Goal: Task Accomplishment & Management: Manage account settings

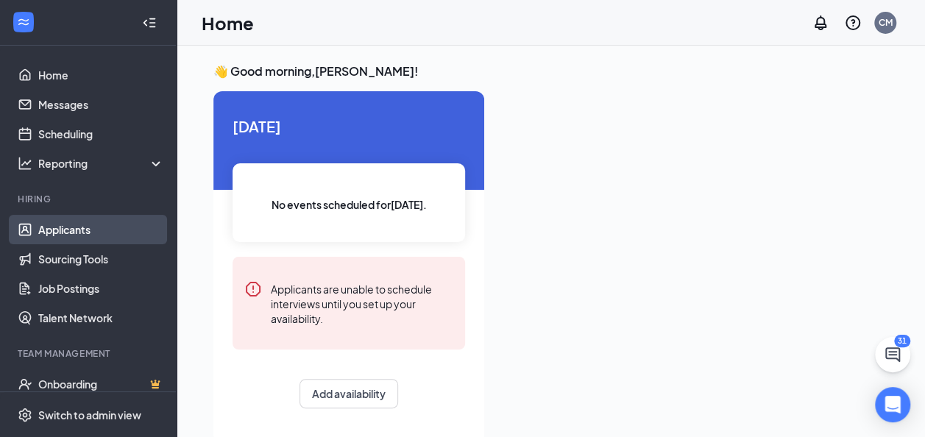
click at [116, 229] on link "Applicants" at bounding box center [101, 229] width 126 height 29
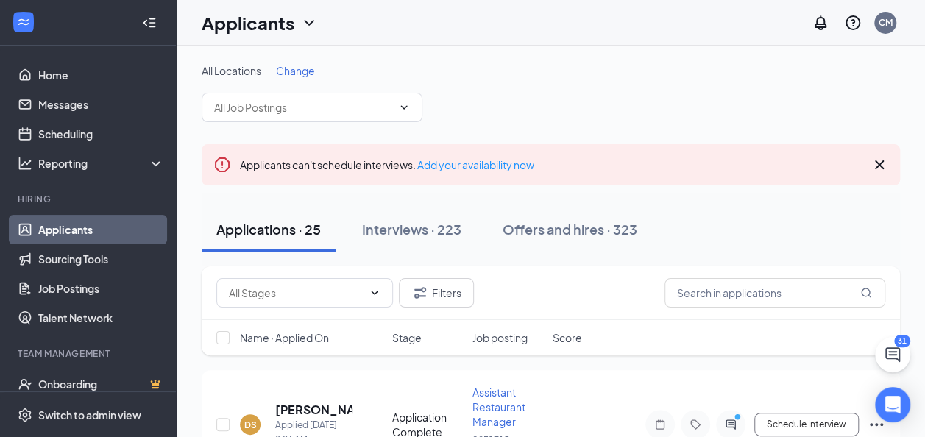
click at [300, 71] on span "Change" at bounding box center [295, 70] width 39 height 13
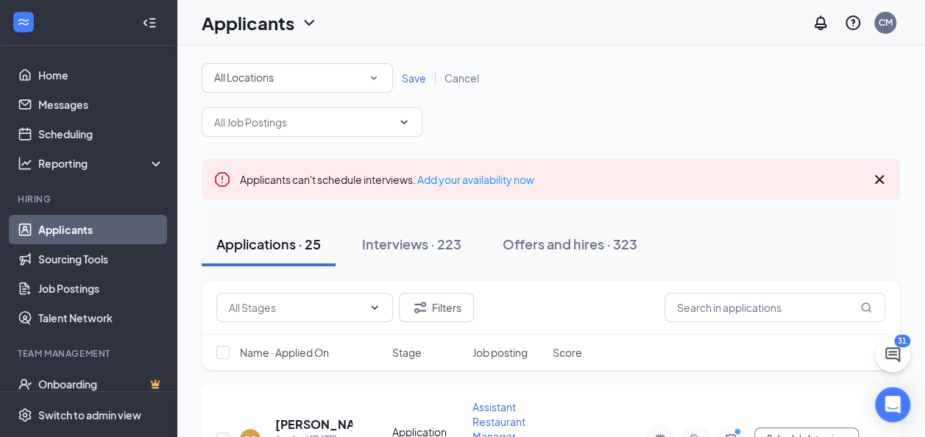
click at [372, 72] on icon "SmallChevronDown" at bounding box center [373, 77] width 13 height 13
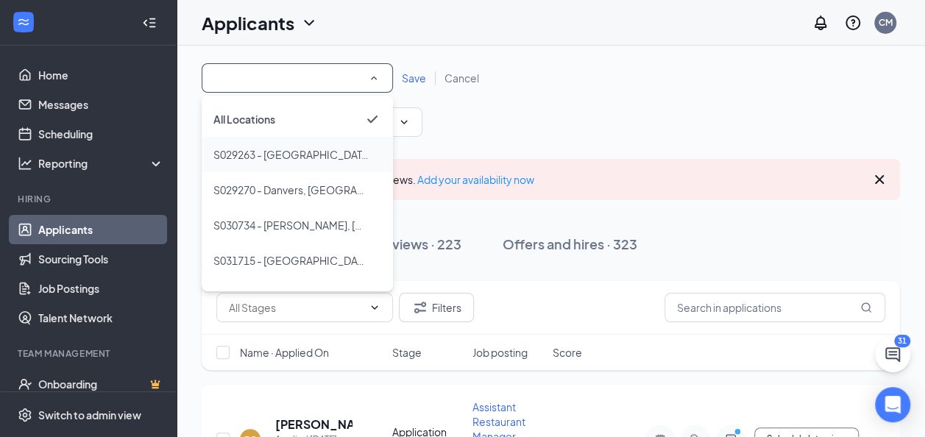
scroll to position [28, 0]
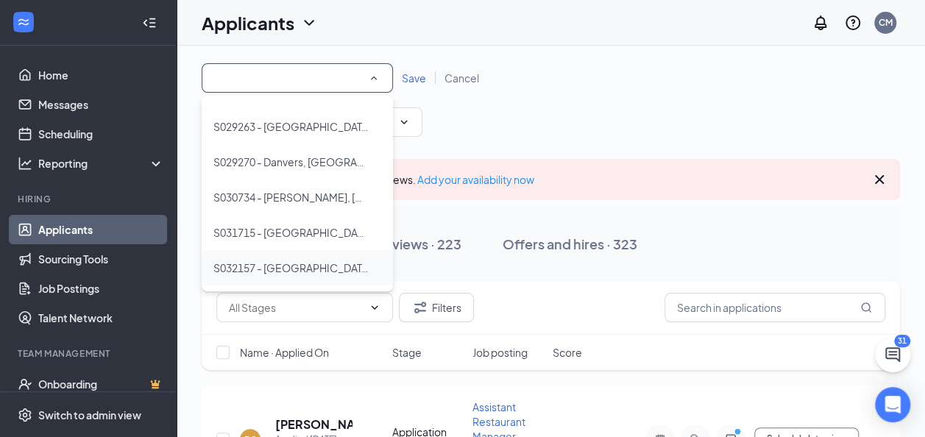
click at [287, 269] on span "S032157 - [GEOGRAPHIC_DATA], [GEOGRAPHIC_DATA]" at bounding box center [347, 267] width 269 height 13
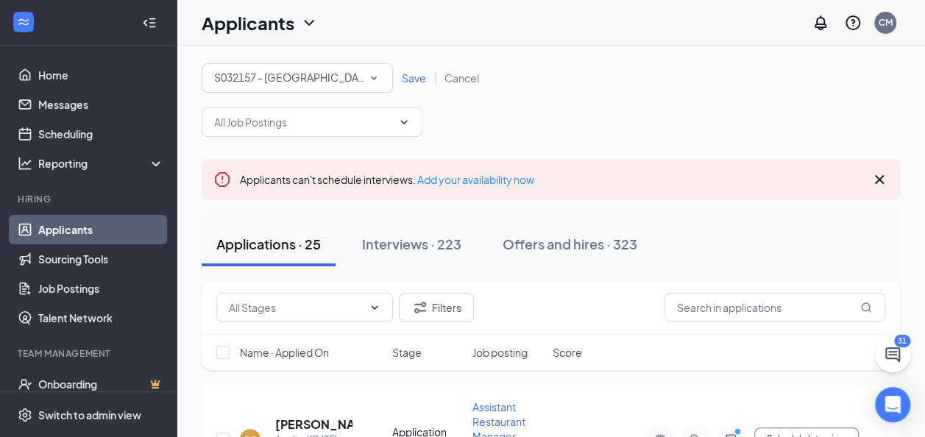
click at [417, 82] on span "Save" at bounding box center [414, 77] width 24 height 13
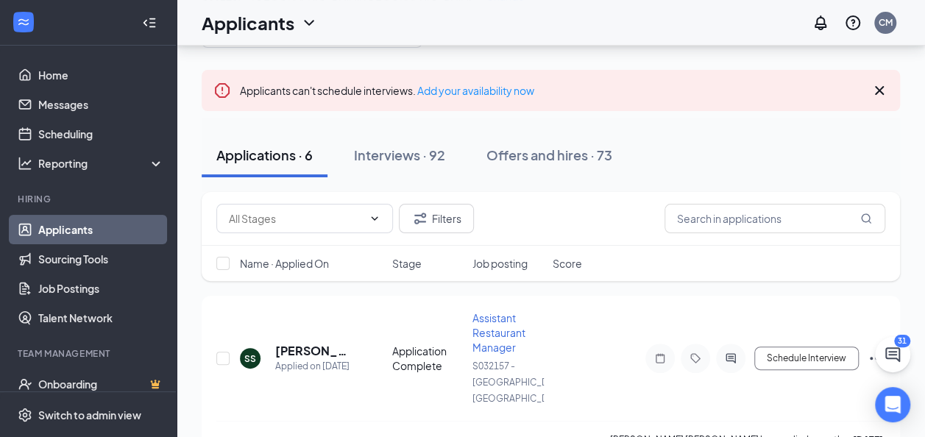
scroll to position [87, 0]
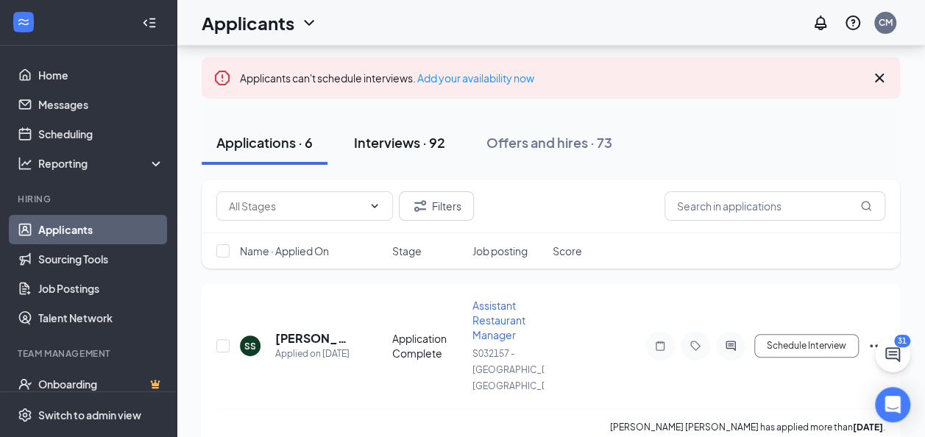
click at [419, 147] on div "Interviews · 92" at bounding box center [399, 142] width 91 height 18
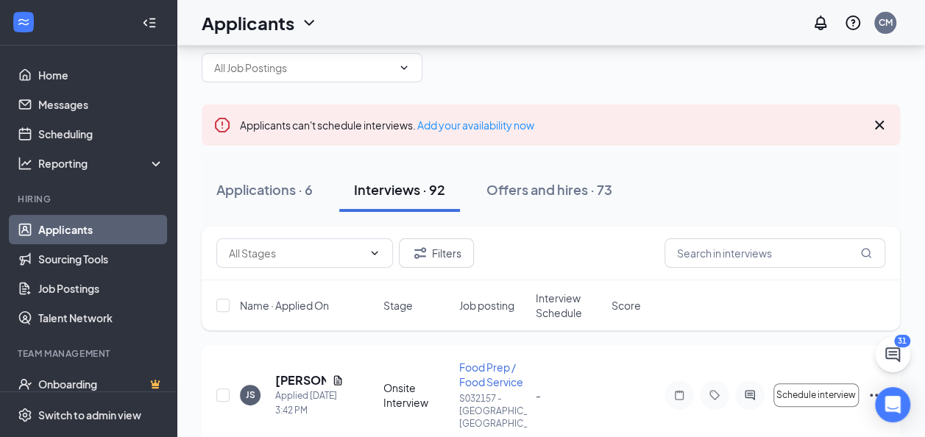
scroll to position [87, 0]
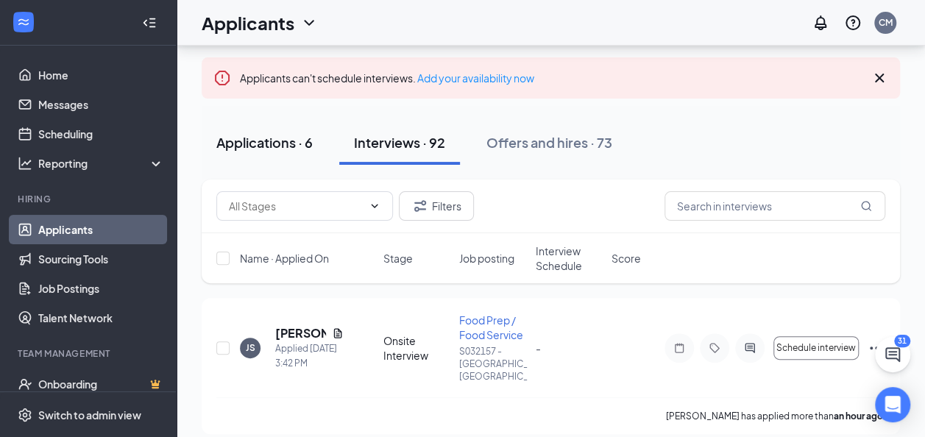
click at [276, 143] on div "Applications · 6" at bounding box center [264, 142] width 96 height 18
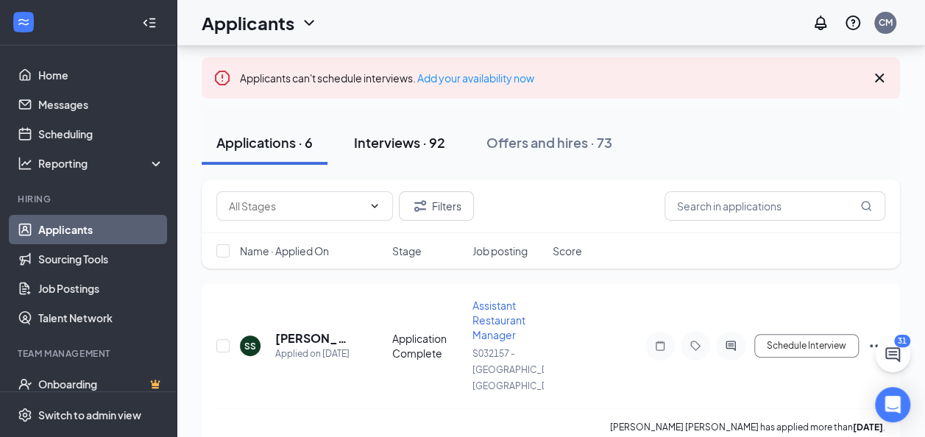
click at [414, 145] on div "Interviews · 92" at bounding box center [399, 142] width 91 height 18
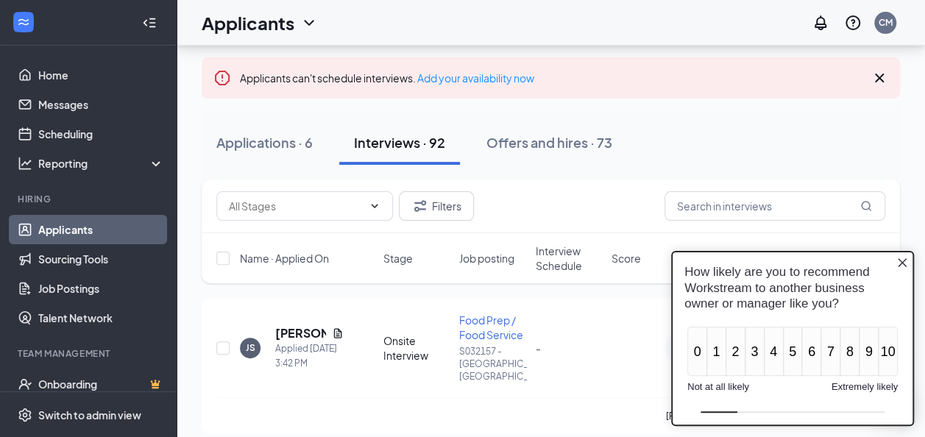
click at [905, 261] on icon "Close button" at bounding box center [902, 263] width 12 height 12
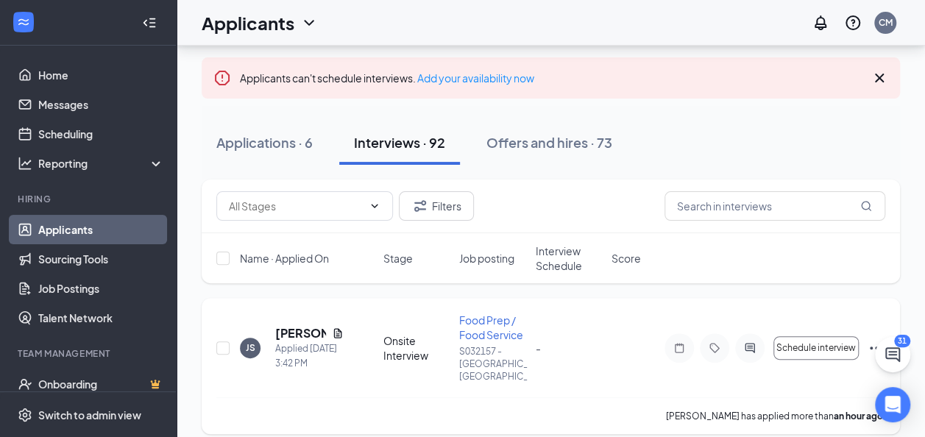
click at [644, 316] on div "JS [PERSON_NAME] Applied [DATE] 3:42 PM Onsite Interview Food Prep / Food Servi…" at bounding box center [550, 355] width 669 height 85
click at [718, 202] on input "text" at bounding box center [775, 205] width 221 height 29
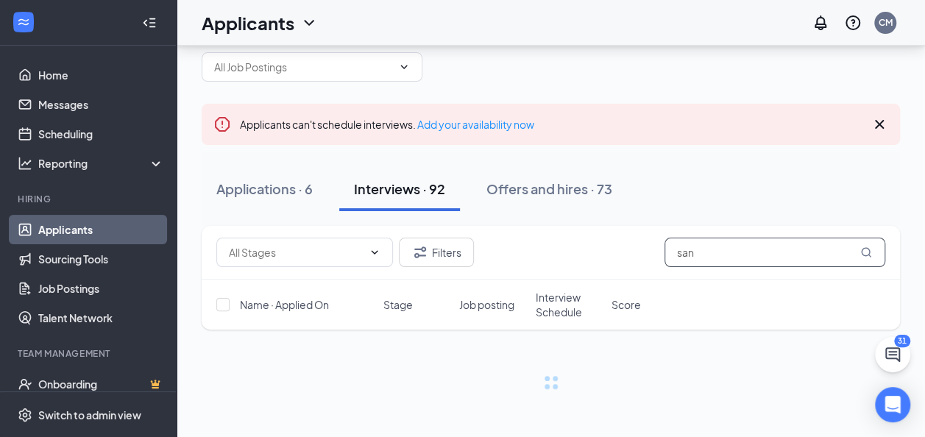
scroll to position [40, 0]
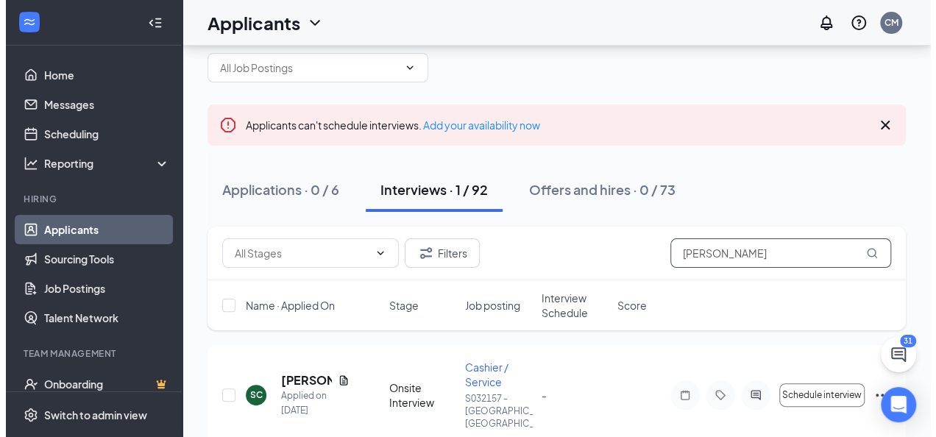
scroll to position [87, 0]
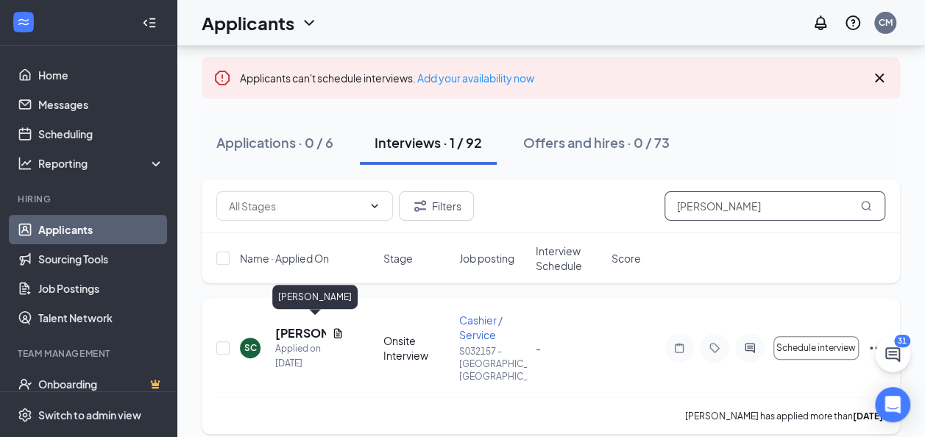
type input "[PERSON_NAME]"
click at [300, 327] on h5 "[PERSON_NAME]" at bounding box center [300, 333] width 51 height 16
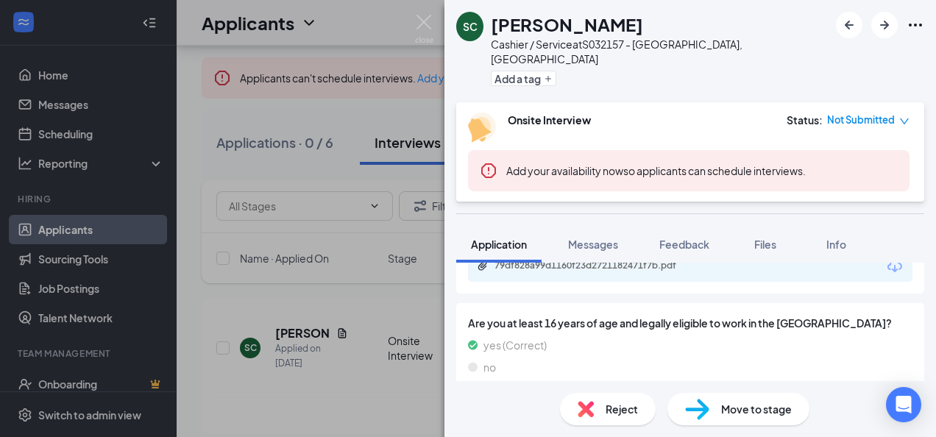
scroll to position [843, 0]
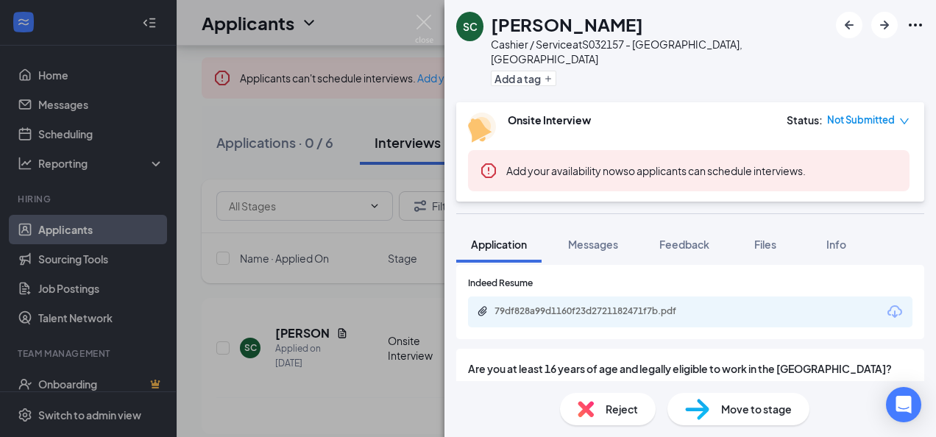
click at [887, 303] on icon "Download" at bounding box center [895, 312] width 18 height 18
click at [396, 356] on div "SC [PERSON_NAME] Cashier / Service at S032157 - [GEOGRAPHIC_DATA], [GEOGRAPHIC_…" at bounding box center [468, 218] width 936 height 437
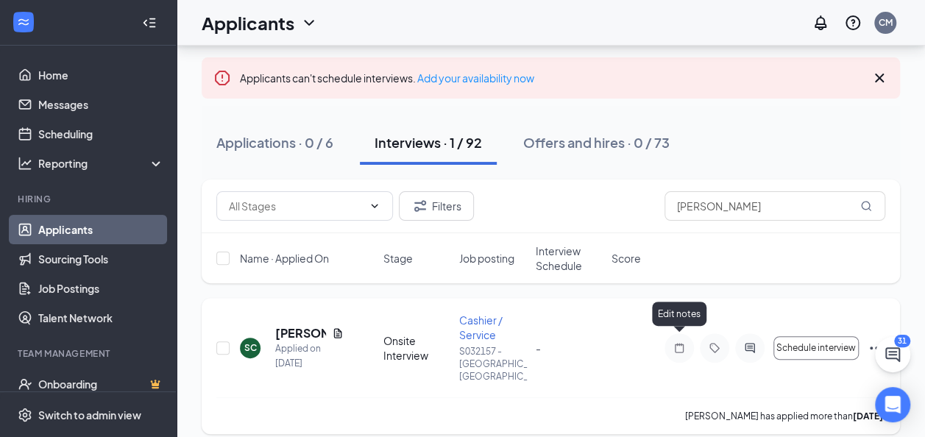
click at [680, 343] on icon "Note" at bounding box center [679, 348] width 18 height 12
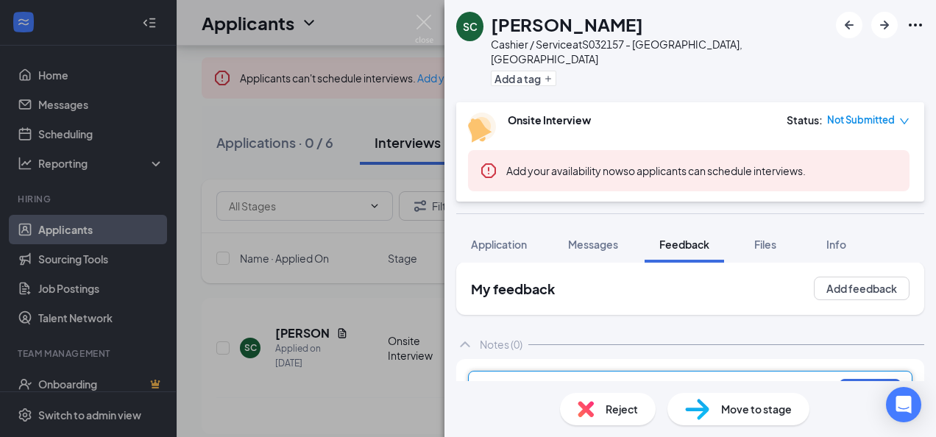
scroll to position [38, 0]
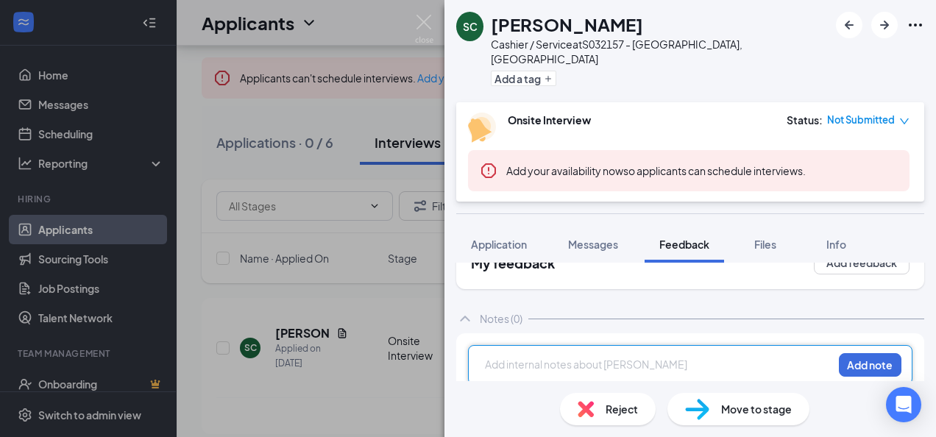
click at [503, 357] on div at bounding box center [659, 364] width 347 height 15
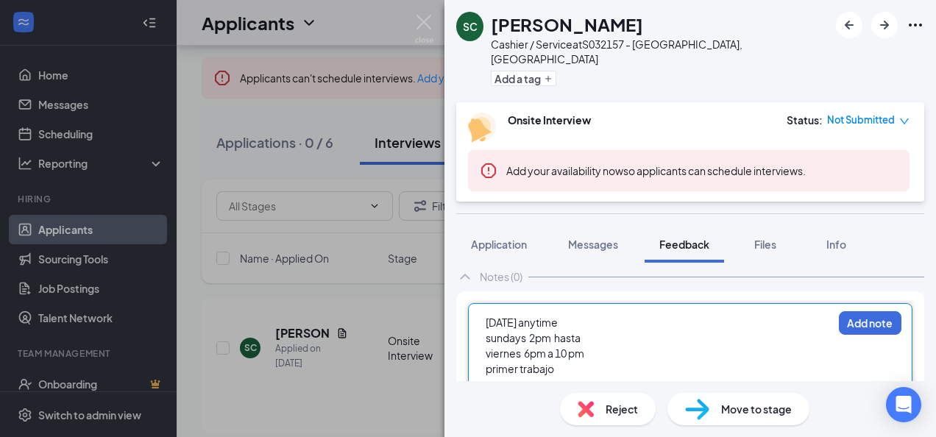
scroll to position [111, 0]
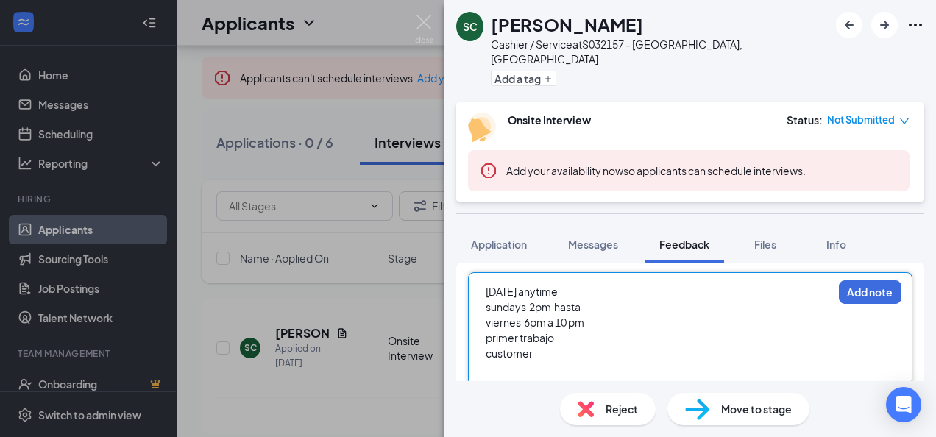
click at [558, 346] on div "customer" at bounding box center [659, 353] width 347 height 15
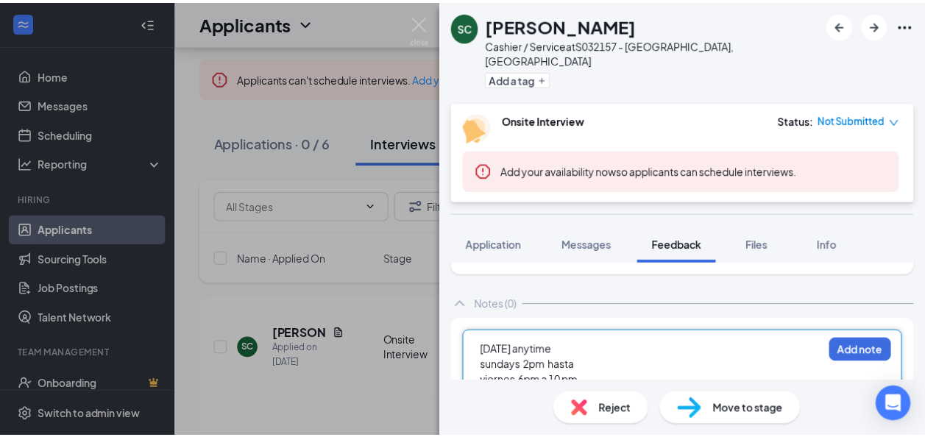
scroll to position [38, 0]
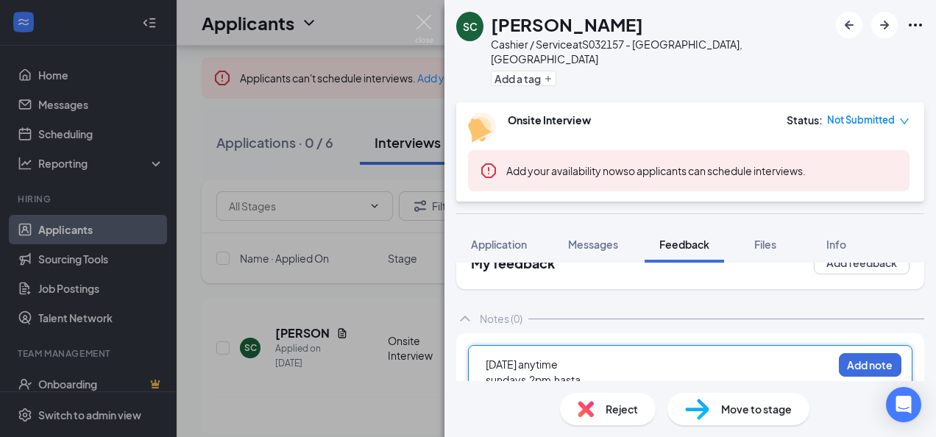
click at [406, 294] on div "SC [PERSON_NAME] Cashier / Service at S032157 - [GEOGRAPHIC_DATA], [GEOGRAPHIC_…" at bounding box center [468, 218] width 936 height 437
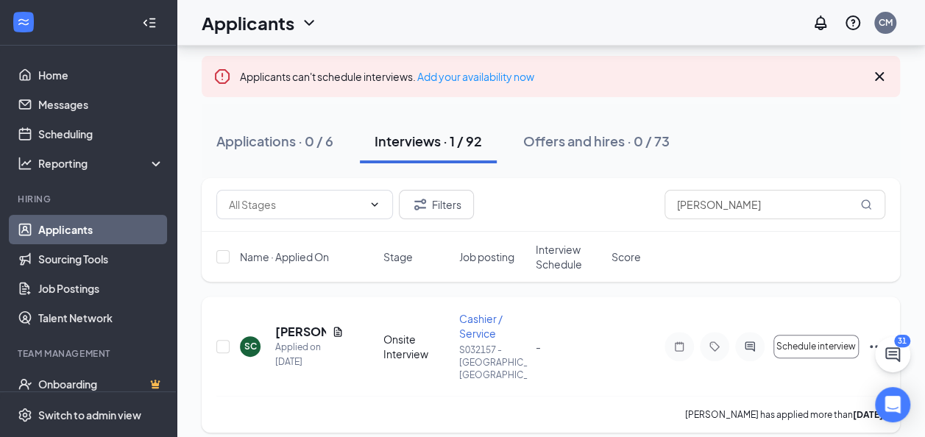
scroll to position [88, 0]
drag, startPoint x: 575, startPoint y: 344, endPoint x: 791, endPoint y: 368, distance: 216.9
click at [791, 368] on div "SC [PERSON_NAME] Applied on [DATE] Onsite Interview Cashier / Service S032157 -…" at bounding box center [550, 354] width 669 height 85
drag, startPoint x: 791, startPoint y: 368, endPoint x: 870, endPoint y: 311, distance: 97.4
click at [870, 311] on div "SC [PERSON_NAME] Applied on [DATE] Onsite Interview Cashier / Service S032157 -…" at bounding box center [551, 365] width 698 height 136
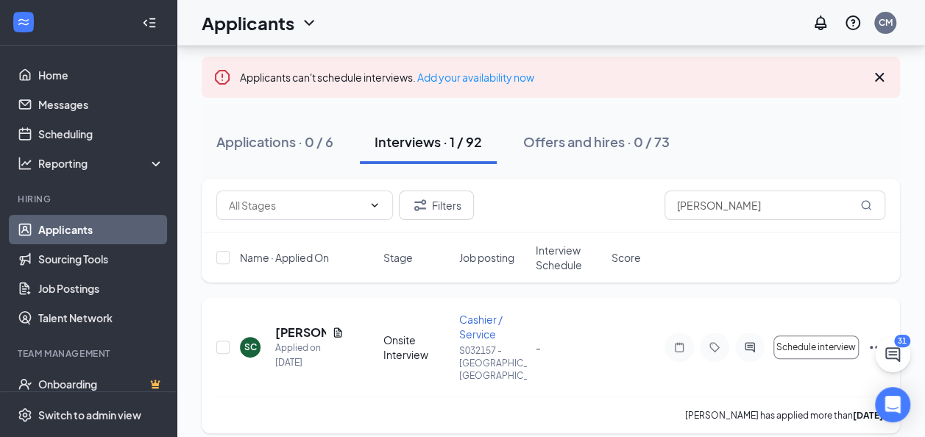
scroll to position [88, 0]
click at [870, 345] on icon "Ellipses" at bounding box center [876, 346] width 13 height 3
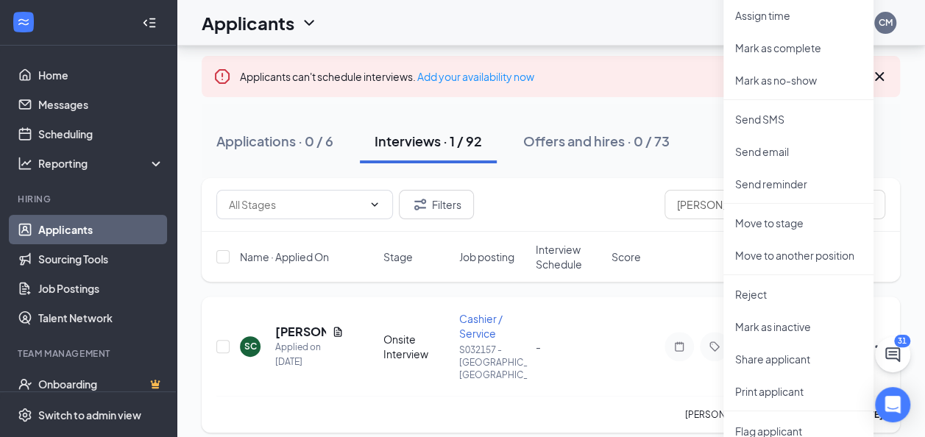
click at [676, 300] on div "SC [PERSON_NAME] Applied on [DATE] Onsite Interview Cashier / Service S032157 -…" at bounding box center [551, 365] width 698 height 136
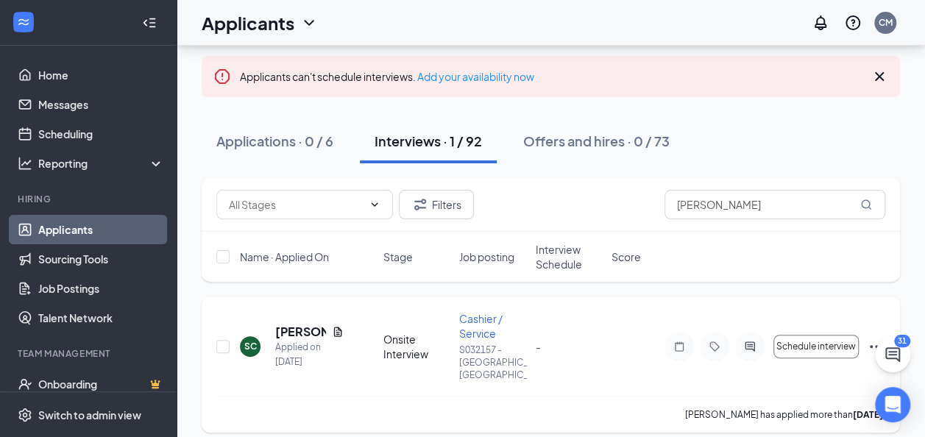
click at [870, 340] on icon "Ellipses" at bounding box center [877, 347] width 18 height 18
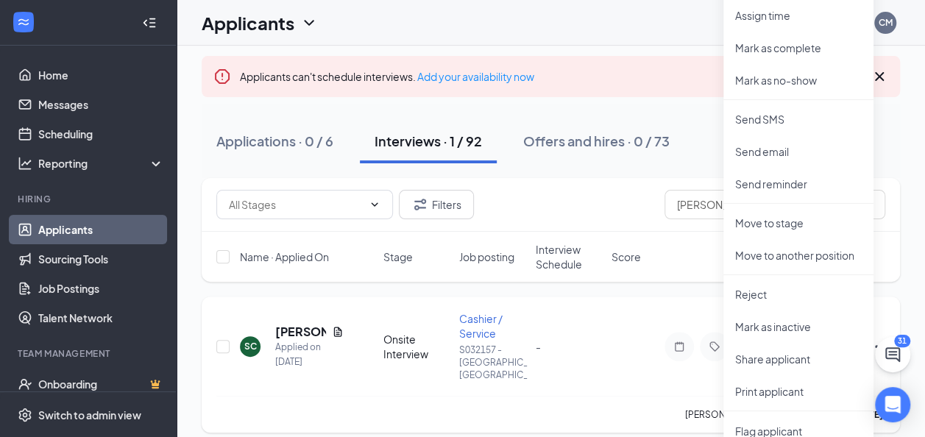
scroll to position [0, 0]
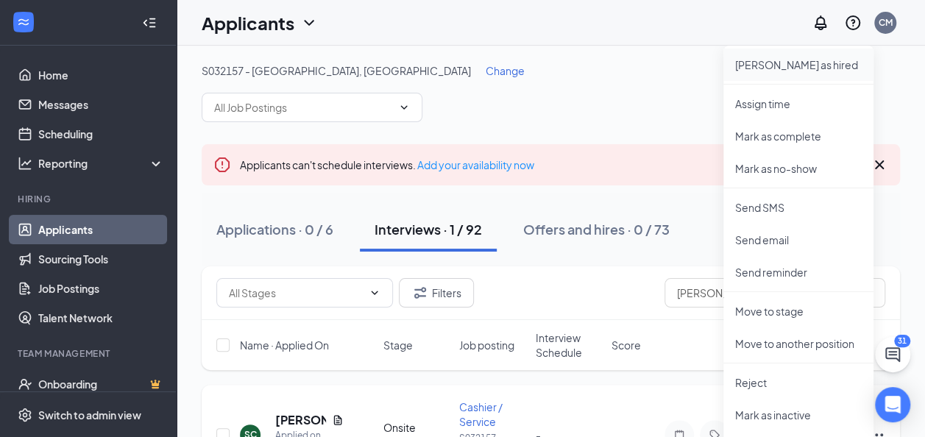
click at [751, 65] on p "[PERSON_NAME] as hired" at bounding box center [798, 64] width 127 height 15
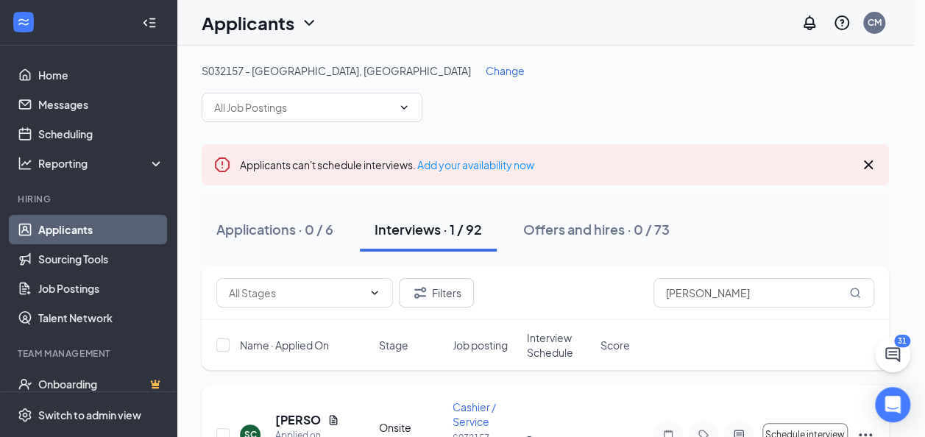
type input "Hiring Complete (final stage)"
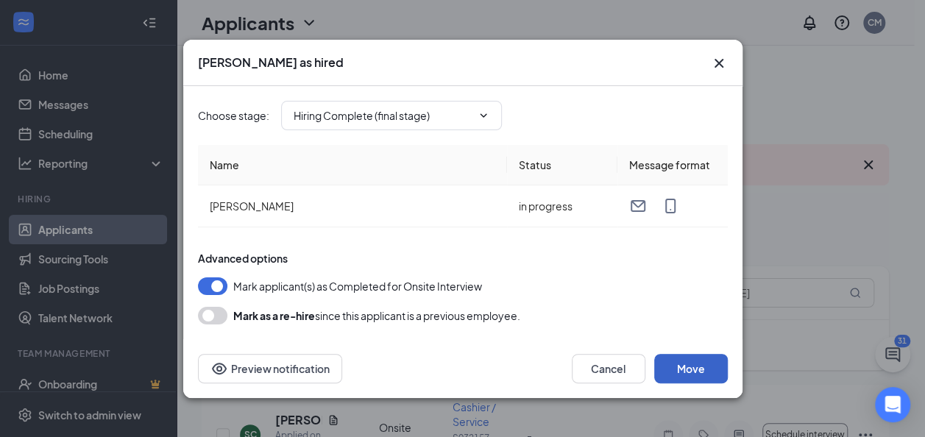
click at [696, 369] on button "Move" at bounding box center [691, 368] width 74 height 29
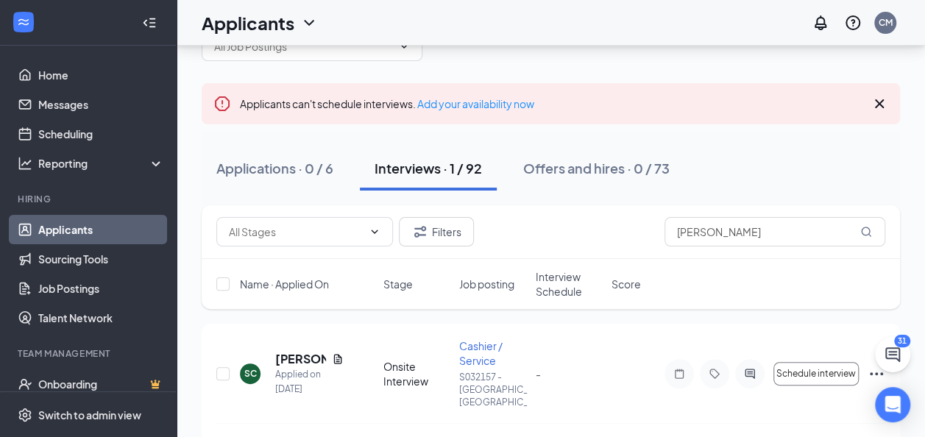
scroll to position [78, 0]
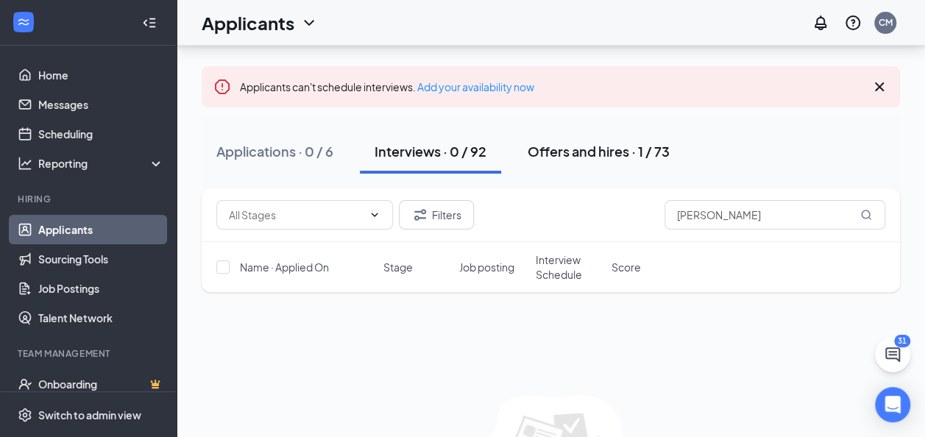
click at [631, 144] on div "Offers and hires · 1 / 73" at bounding box center [599, 151] width 142 height 18
